Goal: Task Accomplishment & Management: Complete application form

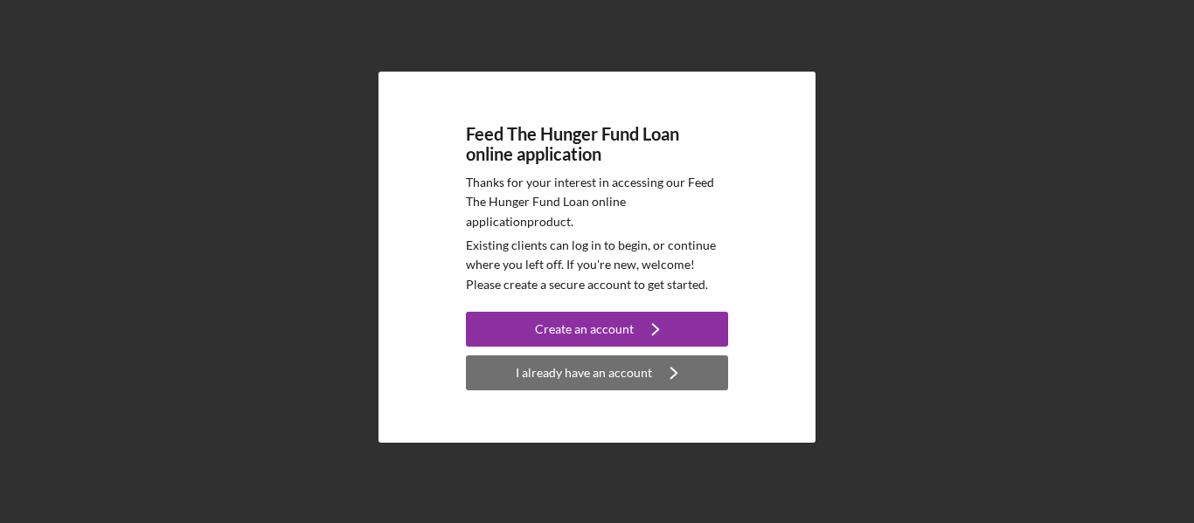
click at [586, 372] on div "I already have an account" at bounding box center [584, 373] width 136 height 35
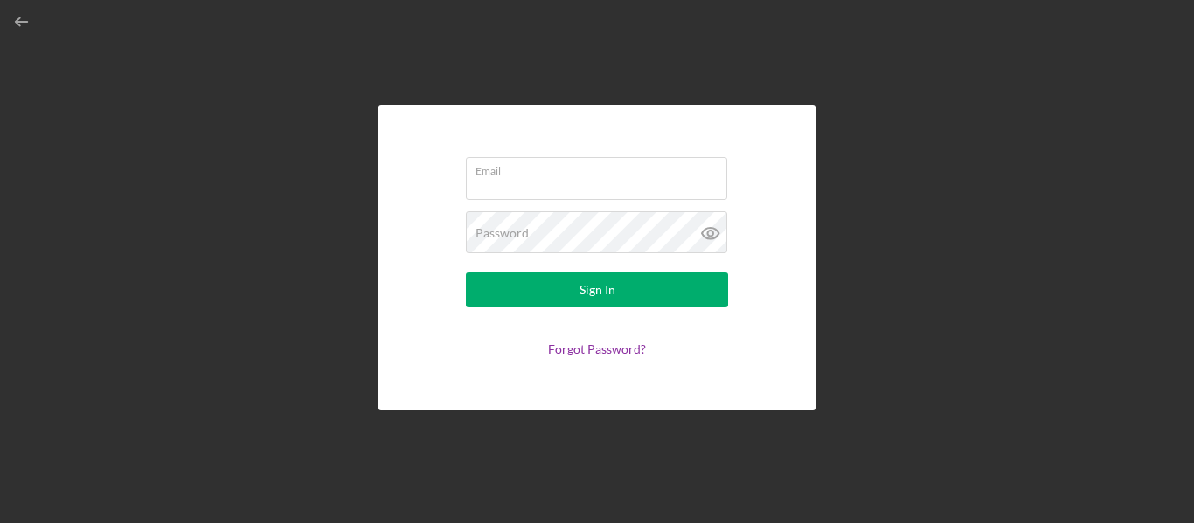
type input "[DOMAIN_NAME][EMAIL_ADDRESS][DOMAIN_NAME]"
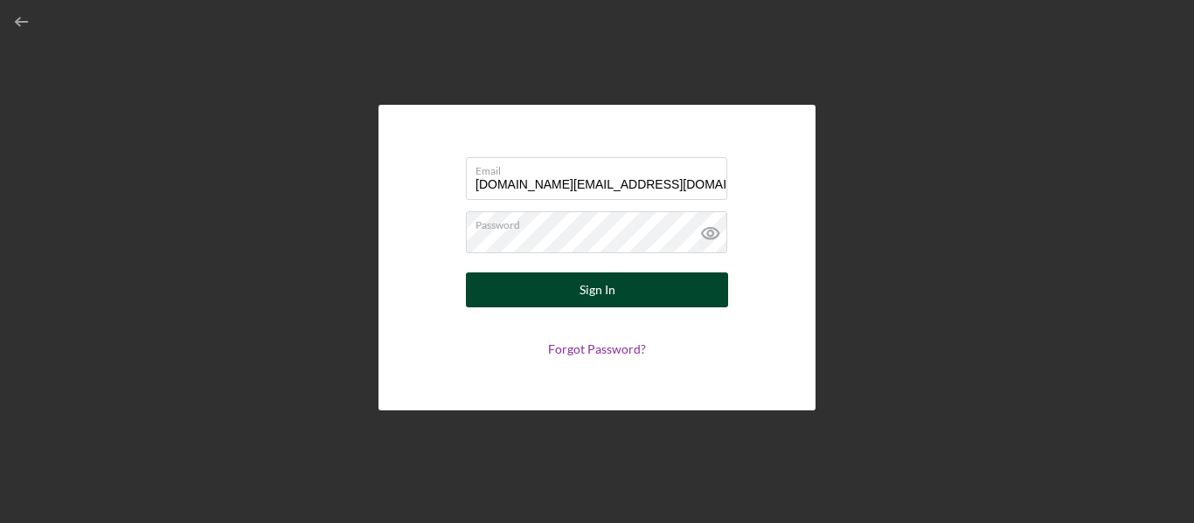
click at [605, 294] on div "Sign In" at bounding box center [597, 290] width 36 height 35
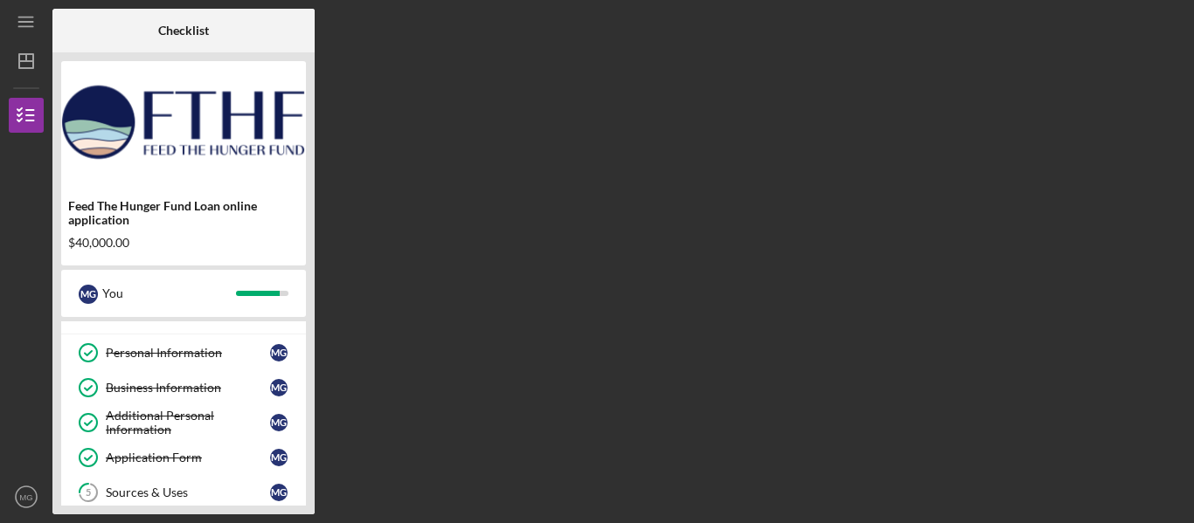
scroll to position [267, 0]
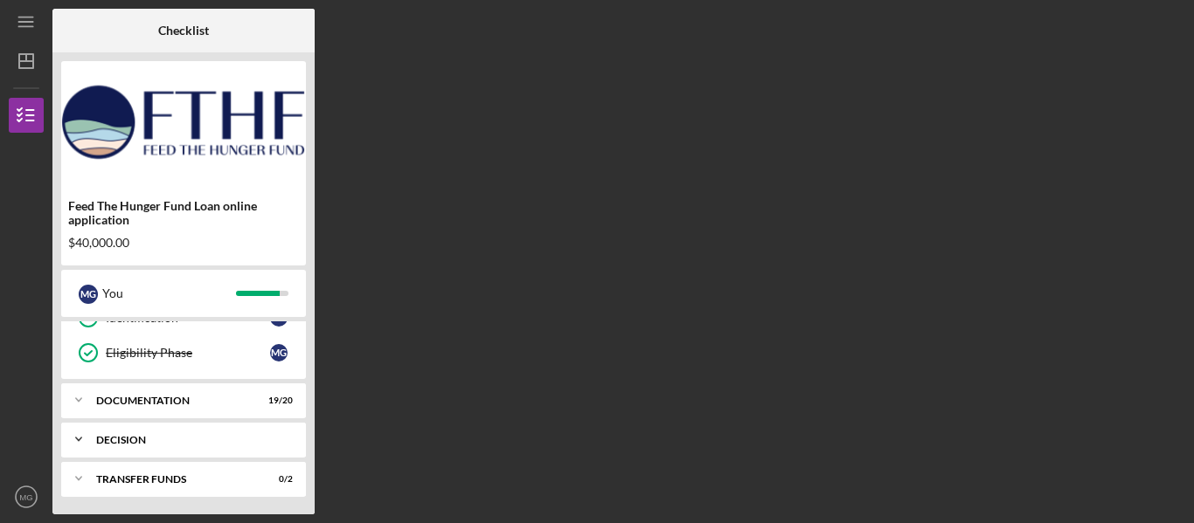
click at [145, 440] on div "Decision" at bounding box center [190, 440] width 188 height 10
click at [170, 474] on div "Decision" at bounding box center [188, 476] width 164 height 14
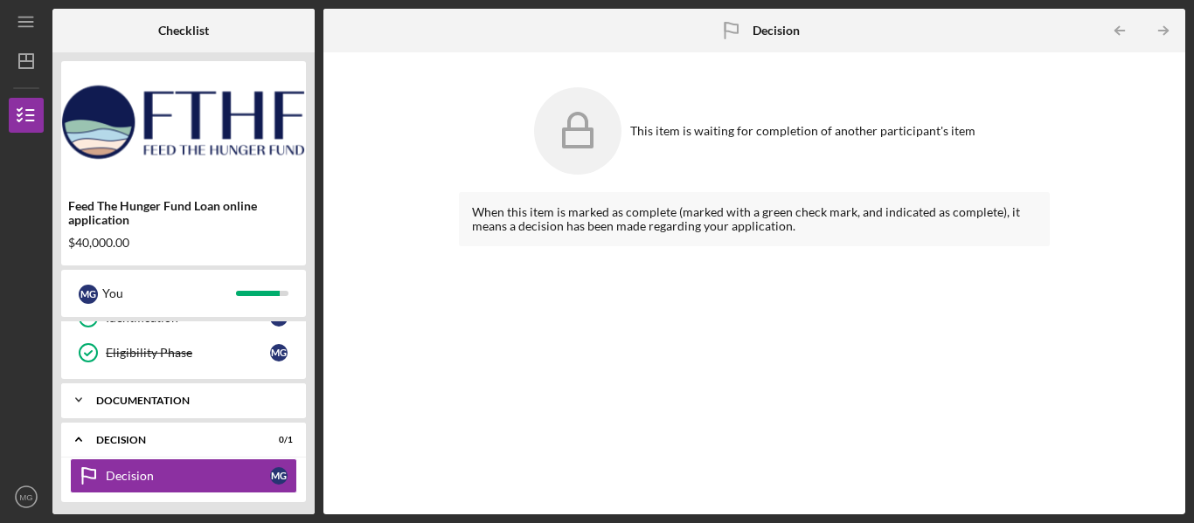
scroll to position [311, 0]
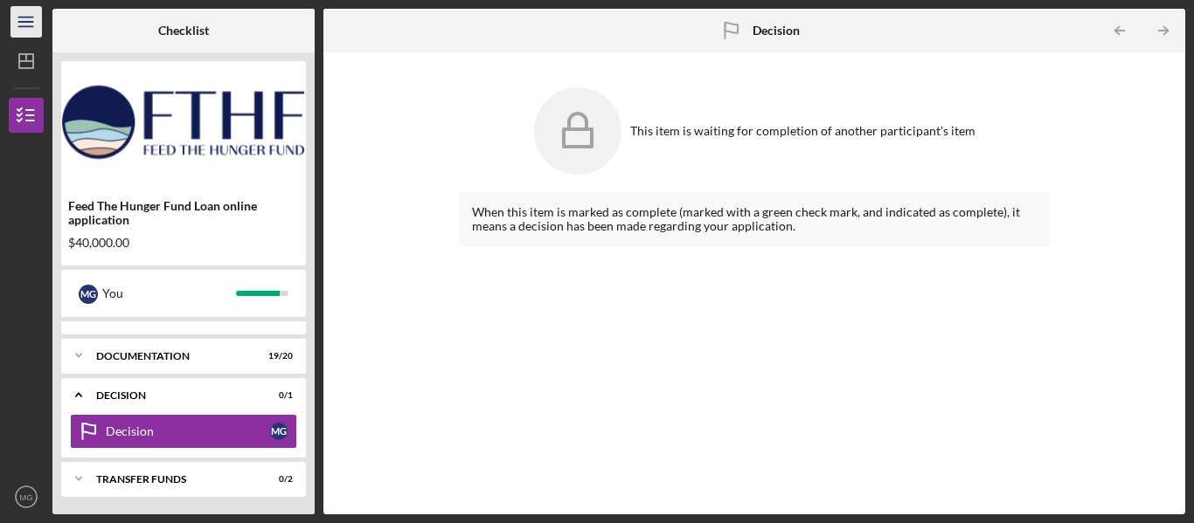
click at [30, 30] on icon "Icon/Menu" at bounding box center [26, 22] width 39 height 39
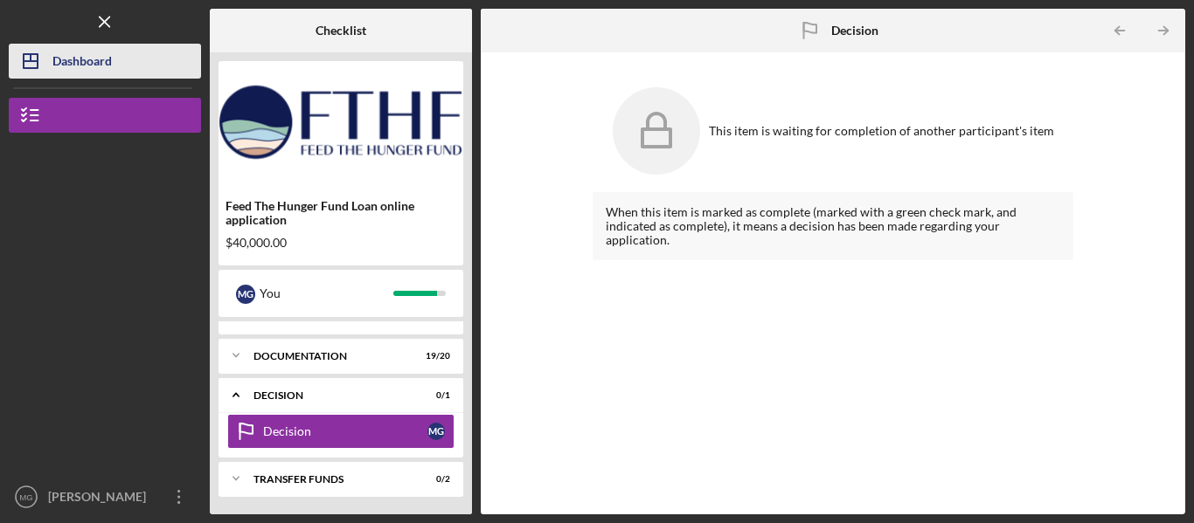
click at [67, 57] on div "Dashboard" at bounding box center [81, 63] width 59 height 39
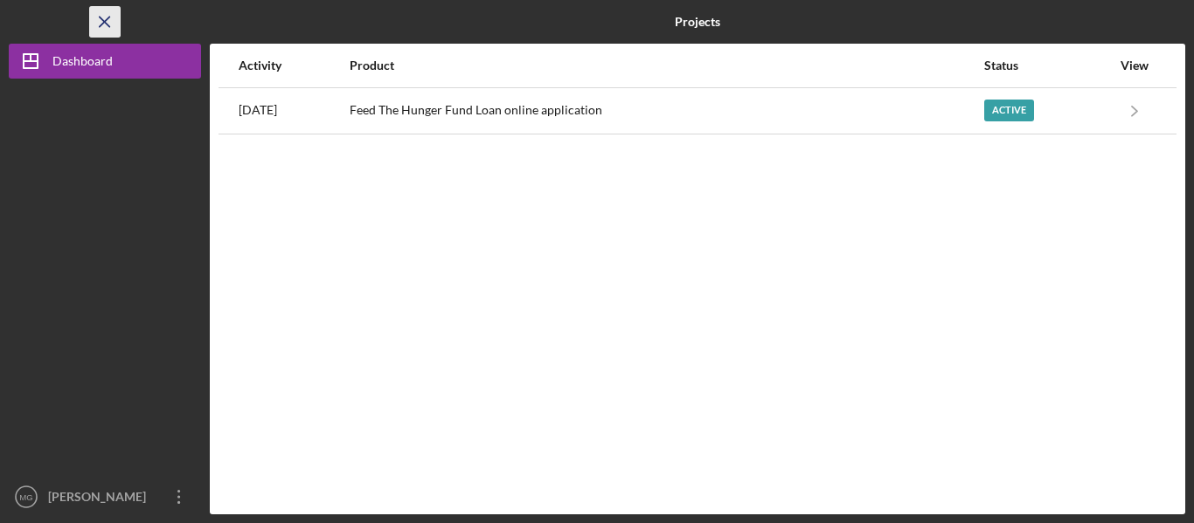
click at [108, 24] on icon "Icon/Menu Close" at bounding box center [105, 22] width 39 height 39
